Goal: Information Seeking & Learning: Learn about a topic

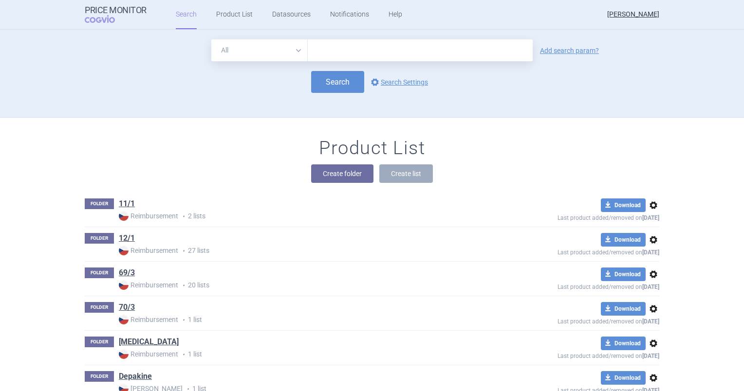
drag, startPoint x: 0, startPoint y: 0, endPoint x: 323, endPoint y: 45, distance: 326.2
click at [323, 45] on input "text" at bounding box center [420, 50] width 225 height 22
type input "beyfortus"
click button "Search" at bounding box center [337, 82] width 53 height 22
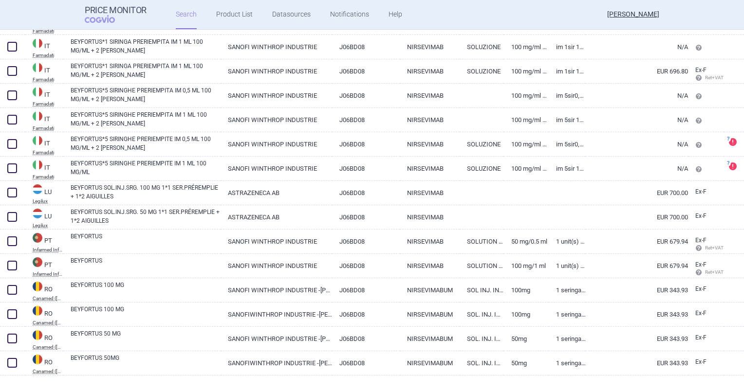
scroll to position [1570, 0]
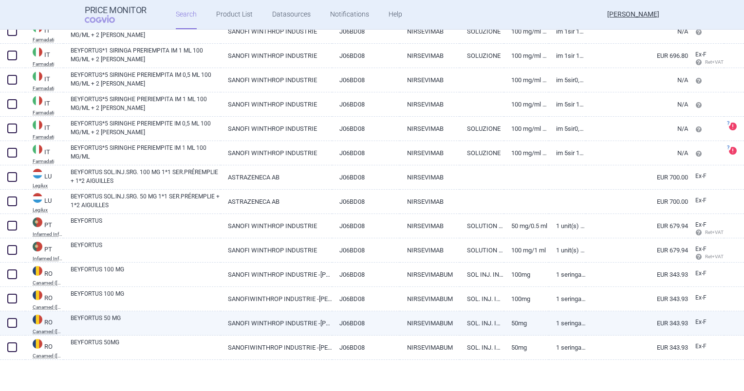
click at [95, 316] on link "BEYFORTUS 50 MG" at bounding box center [146, 323] width 150 height 18
select select "EUR"
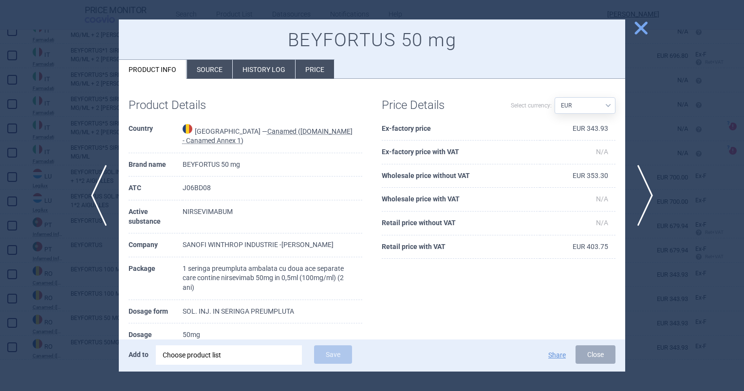
click at [214, 66] on li "Source" at bounding box center [209, 69] width 45 height 19
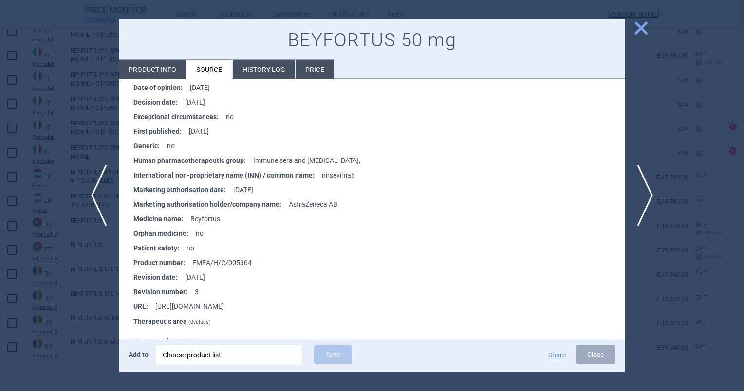
scroll to position [968, 0]
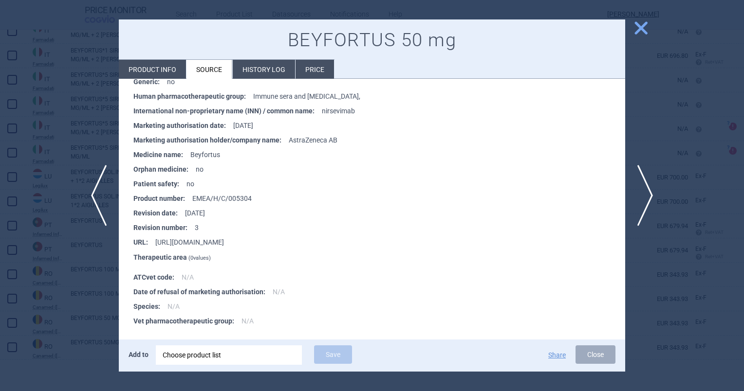
click at [259, 68] on li "History log" at bounding box center [264, 69] width 62 height 19
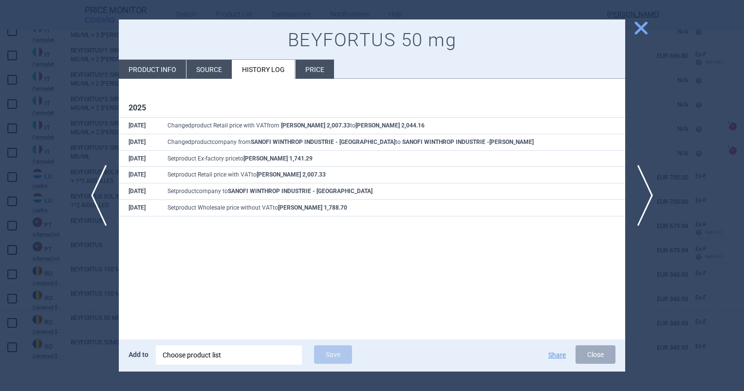
click at [316, 73] on li "Price" at bounding box center [314, 69] width 38 height 19
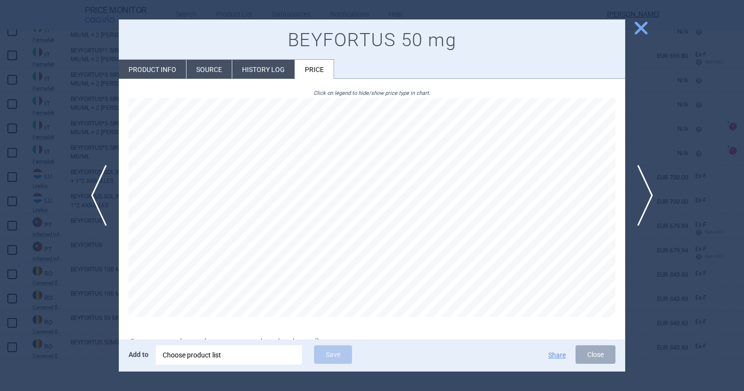
click at [150, 73] on li "Product info" at bounding box center [152, 69] width 67 height 19
select select "EUR"
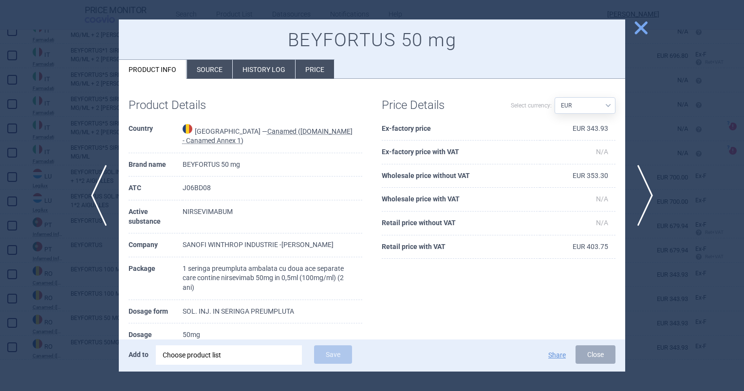
click at [639, 29] on span "close" at bounding box center [640, 27] width 17 height 17
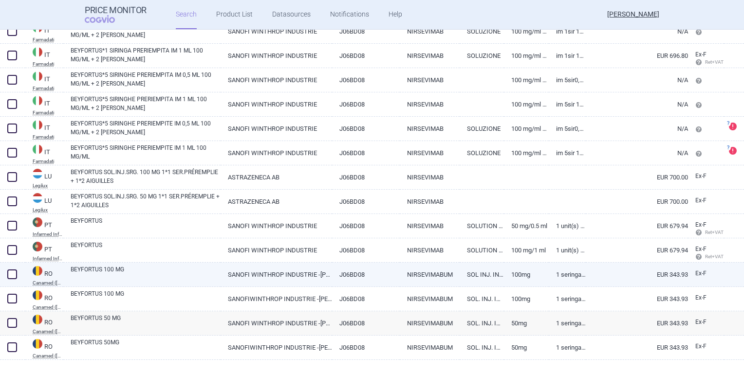
click at [49, 284] on abbr "Canamed ([DOMAIN_NAME] - Canamed Annex 1)" at bounding box center [48, 283] width 31 height 5
select select "EUR"
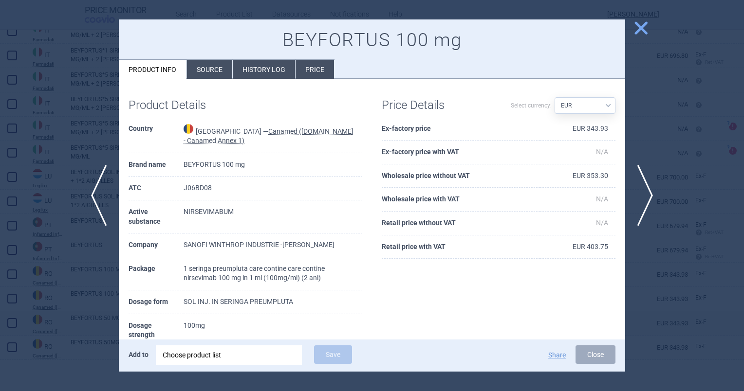
click at [265, 70] on li "History log" at bounding box center [264, 69] width 62 height 19
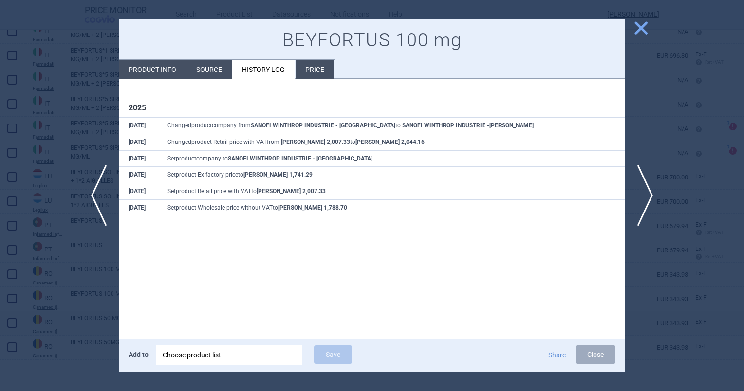
click at [206, 68] on li "Source" at bounding box center [208, 69] width 45 height 19
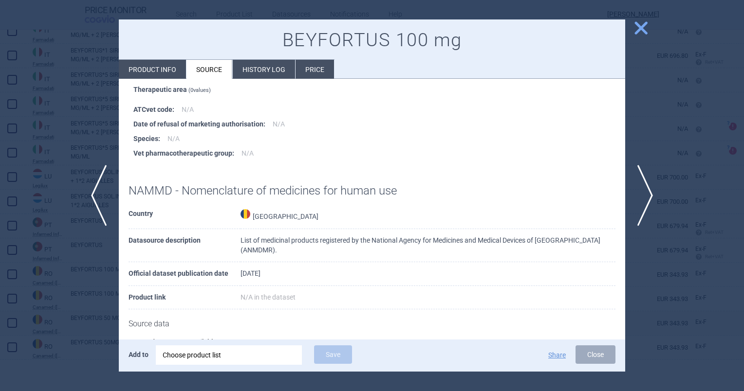
scroll to position [968, 0]
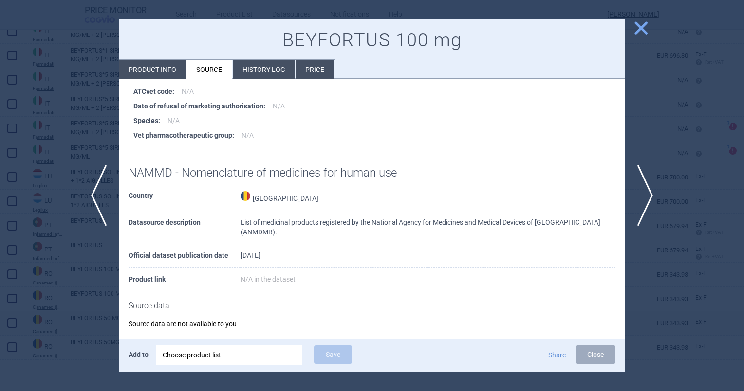
click at [260, 71] on li "History log" at bounding box center [264, 69] width 62 height 19
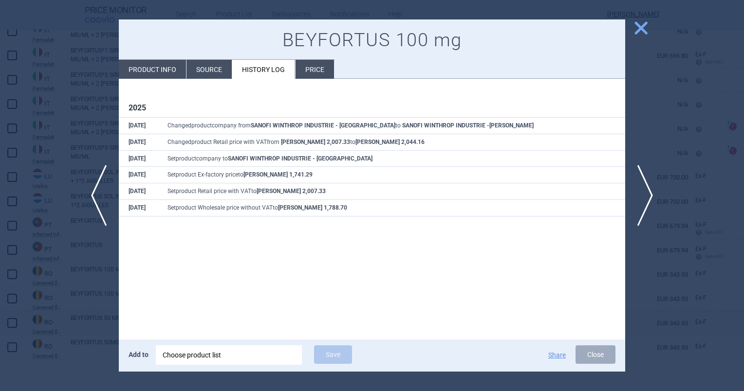
click at [306, 70] on li "Price" at bounding box center [314, 69] width 38 height 19
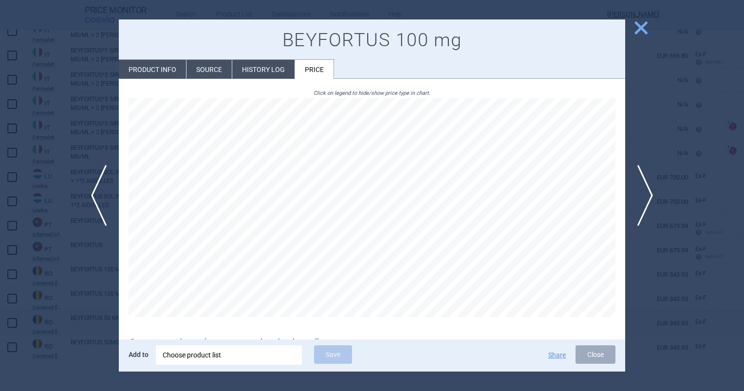
click at [637, 30] on span "close" at bounding box center [640, 27] width 17 height 17
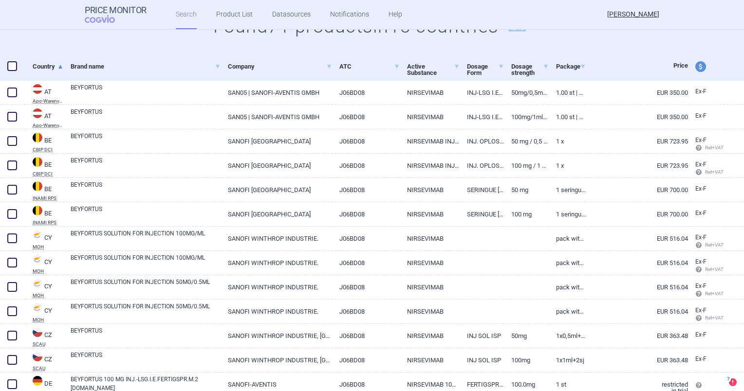
scroll to position [101, 0]
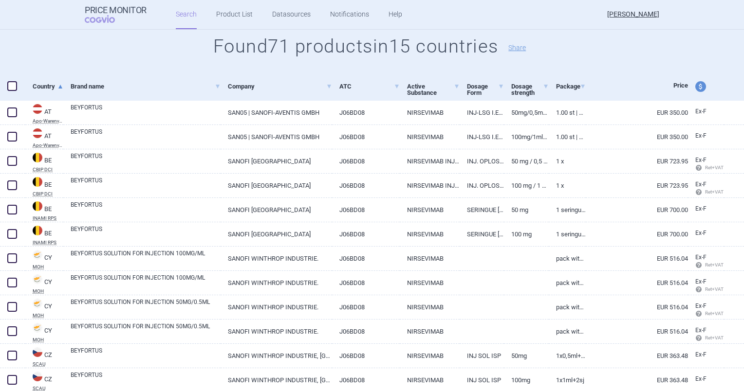
click at [695, 84] on span "price and currency" at bounding box center [700, 86] width 11 height 11
select select "ex-factory"
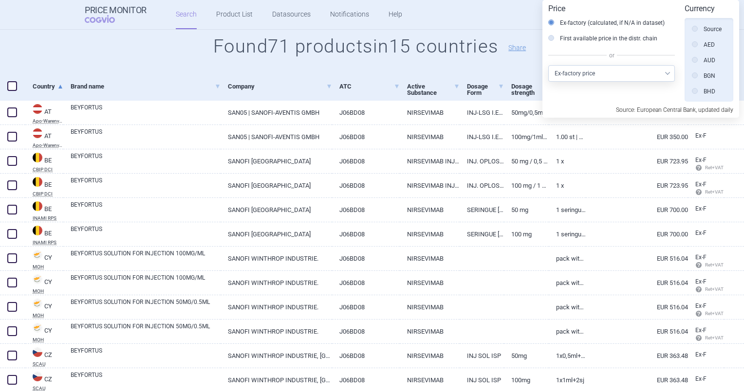
scroll to position [219, 0]
click at [514, 15] on div "Price Monitor COGVIO Search Product List Datasources Notifications Help [PERSON…" at bounding box center [372, 14] width 574 height 29
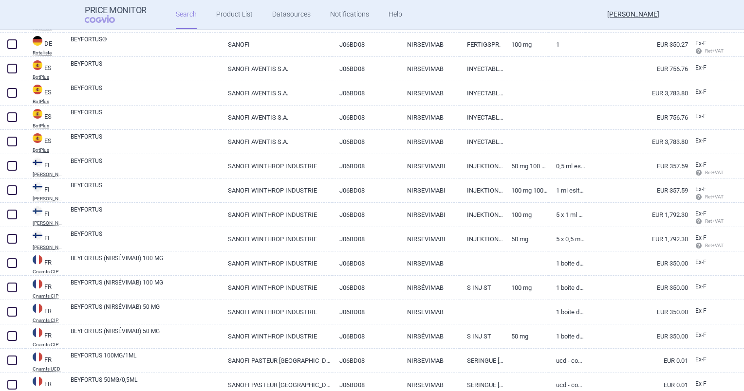
scroll to position [783, 0]
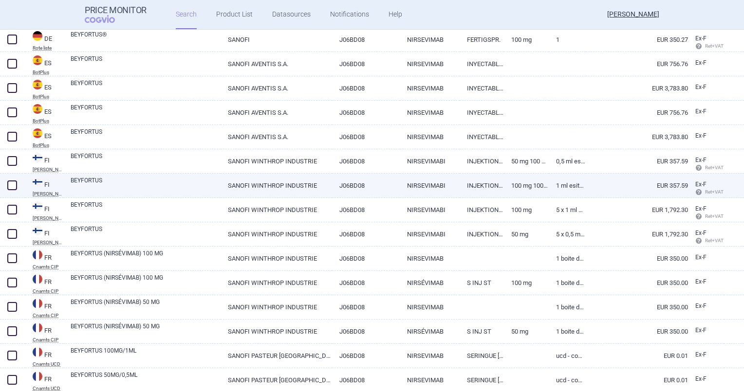
click at [615, 187] on link "EUR 357.59" at bounding box center [636, 186] width 102 height 24
select select "EUR"
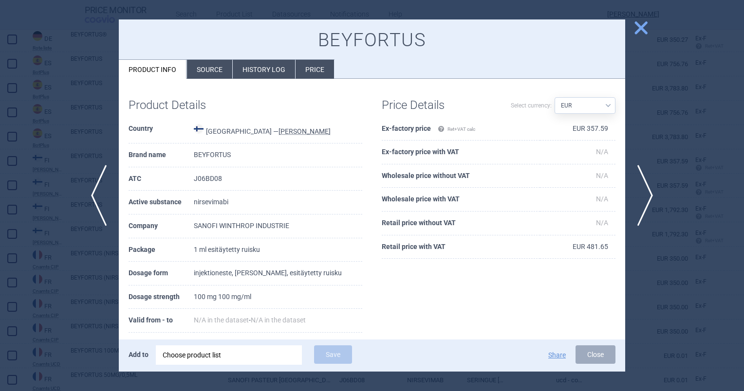
click at [637, 29] on span "close" at bounding box center [640, 27] width 17 height 17
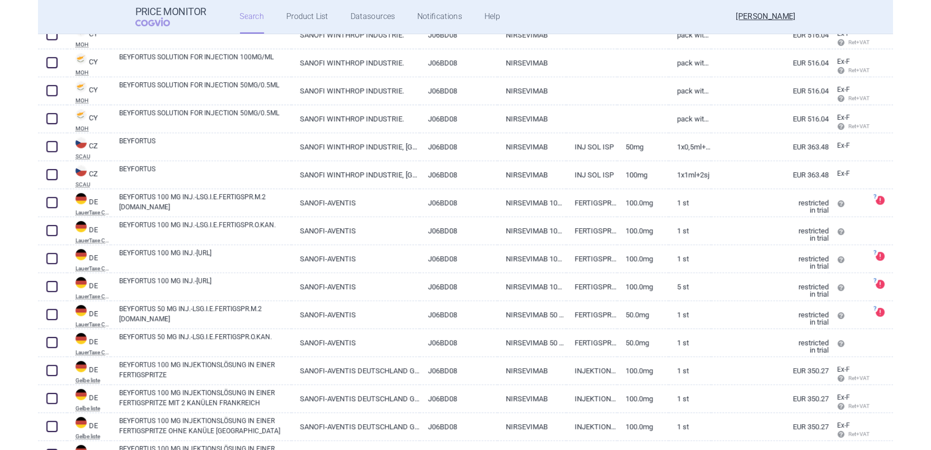
scroll to position [321, 0]
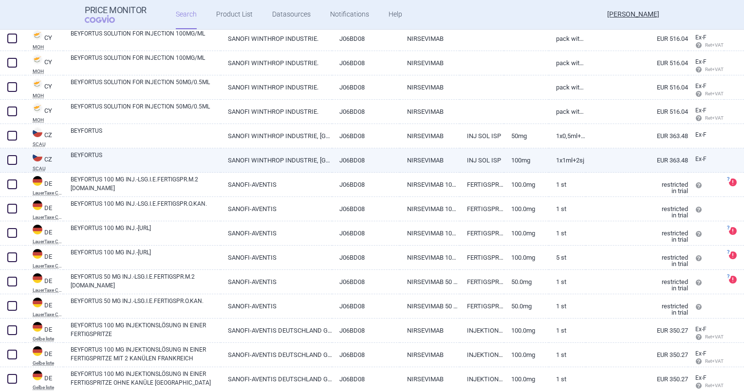
click at [95, 157] on link "BEYFORTUS" at bounding box center [146, 160] width 150 height 18
select select "EUR"
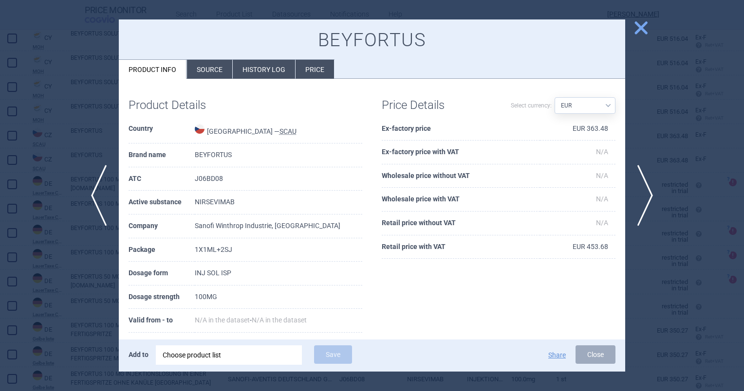
click at [639, 29] on span "close" at bounding box center [640, 27] width 17 height 17
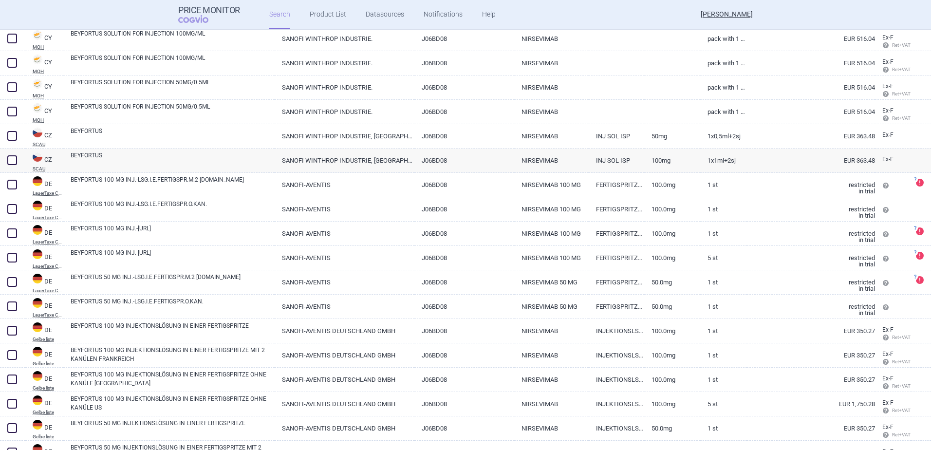
scroll to position [321, 0]
